Goal: Check status: Check status

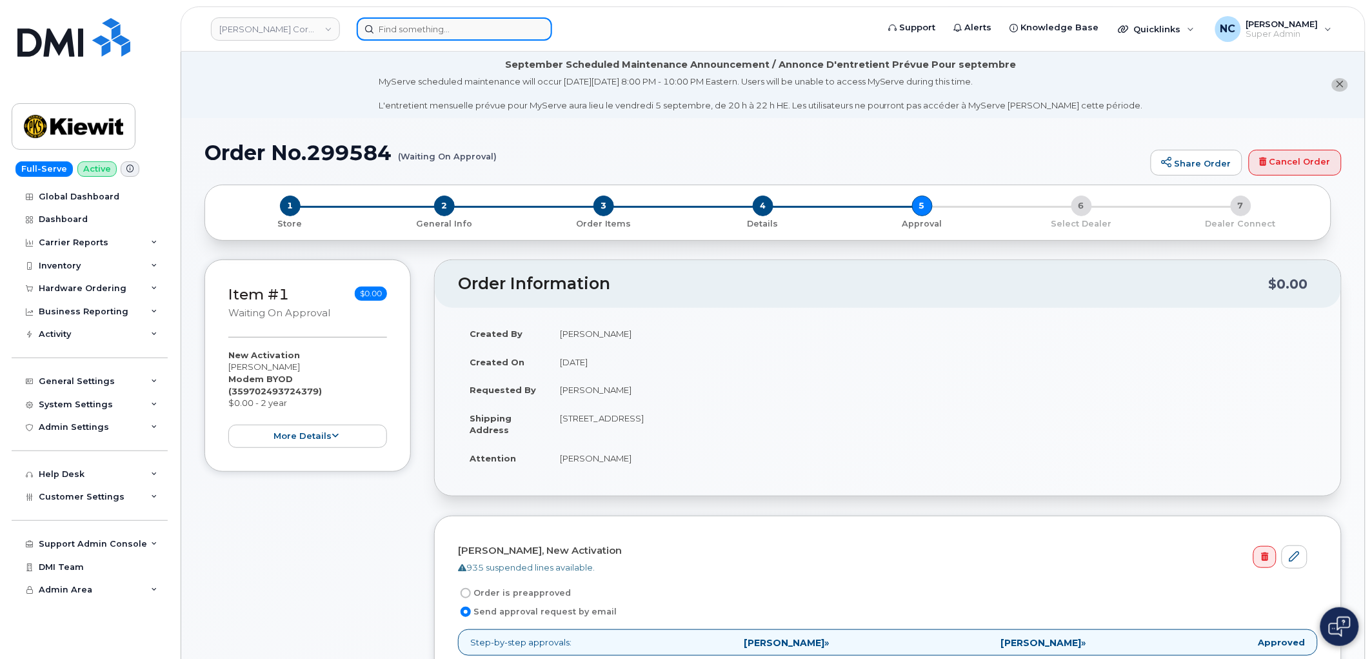
click at [417, 25] on input at bounding box center [454, 28] width 195 height 23
paste input "330-436-1466"
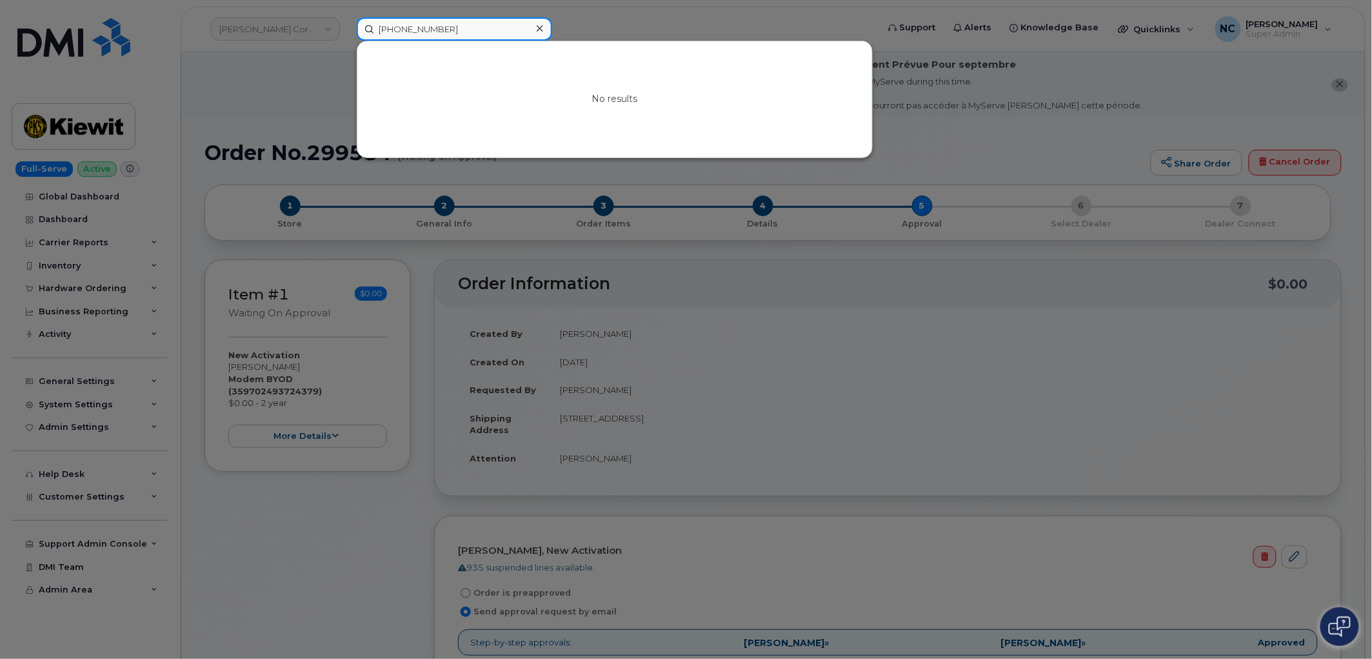
drag, startPoint x: 402, startPoint y: 30, endPoint x: 171, endPoint y: 10, distance: 231.8
click at [346, 21] on div "330-436-1466 No results" at bounding box center [613, 28] width 534 height 23
paste input "046944892"
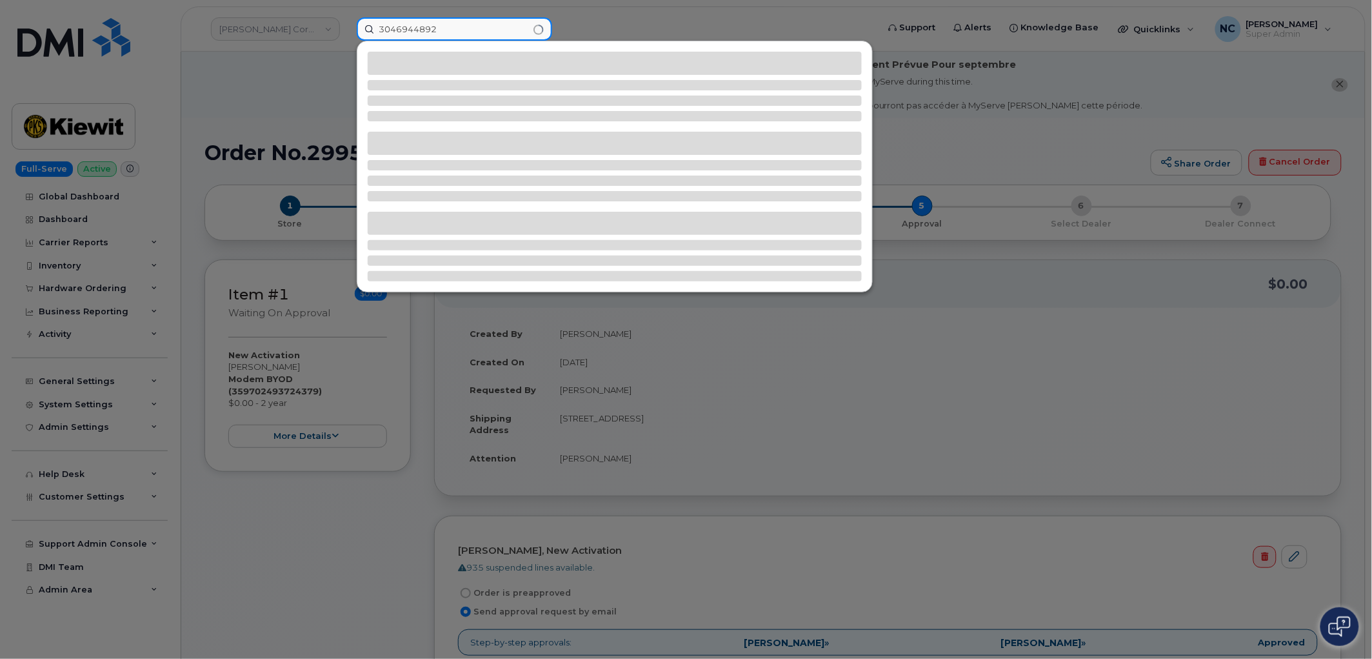
type input "3046944892"
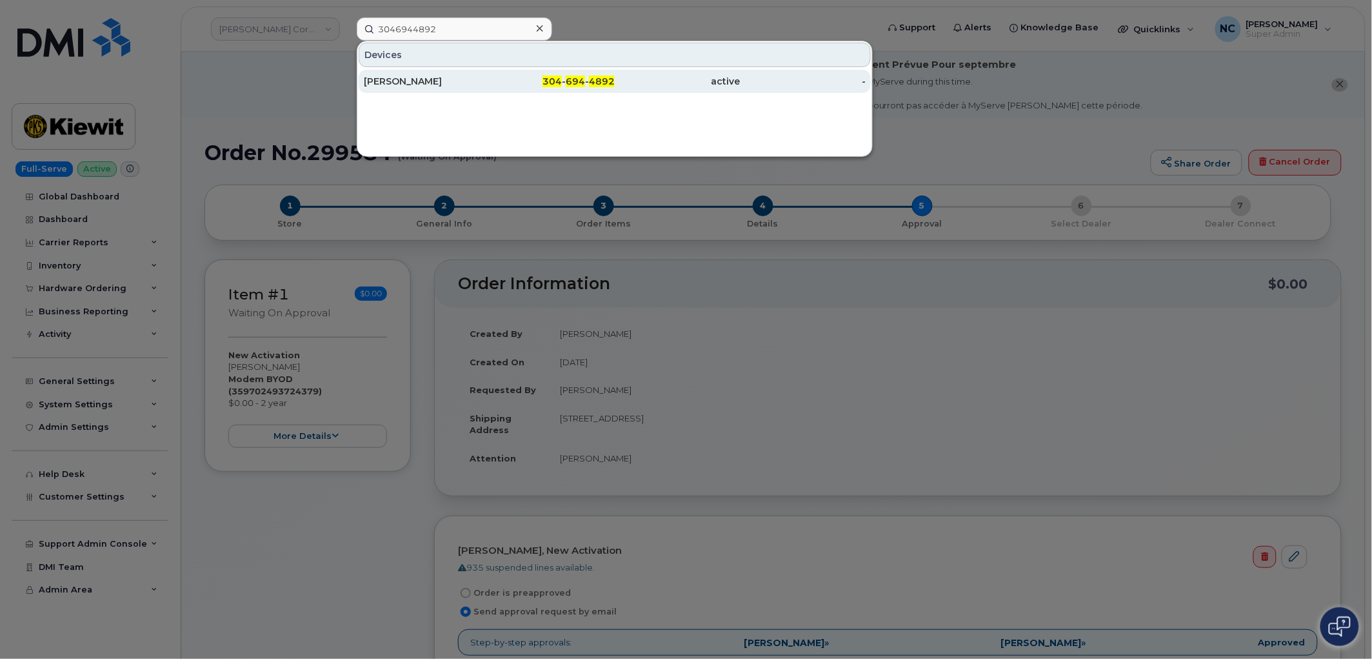
click at [490, 74] on div "[PERSON_NAME]" at bounding box center [553, 81] width 126 height 23
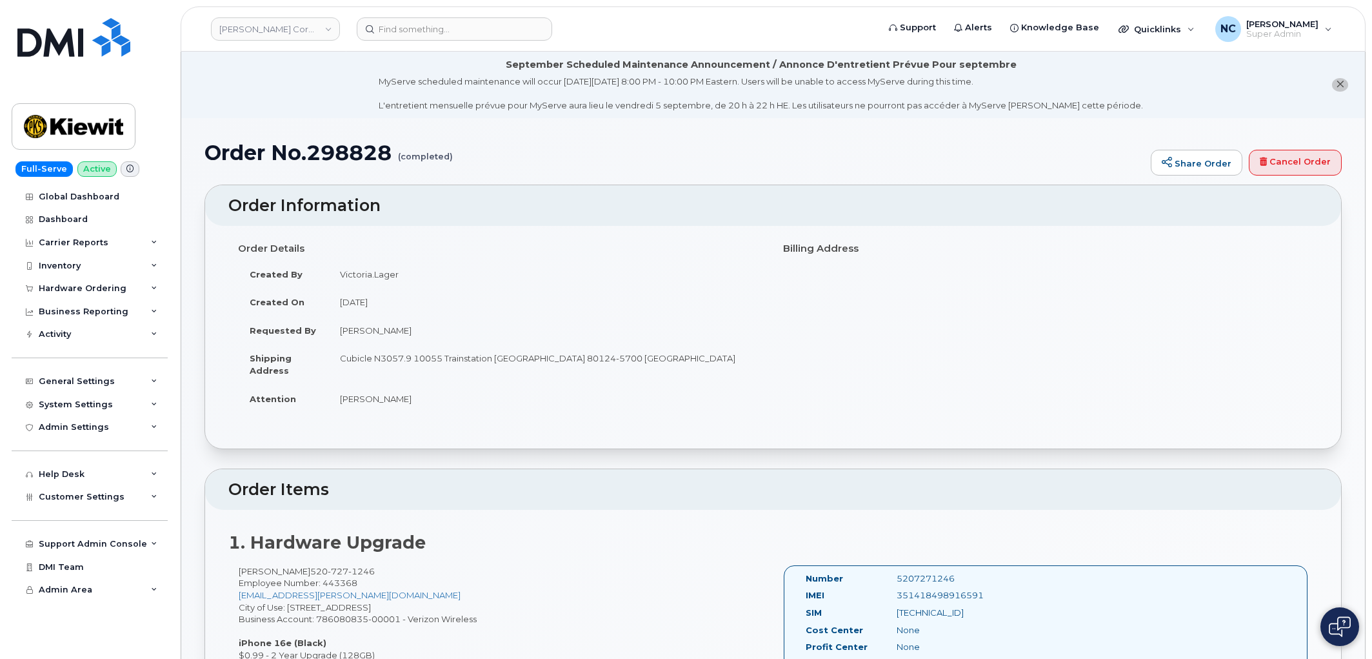
scroll to position [430, 0]
